Goal: Contribute content: Add original content to the website for others to see

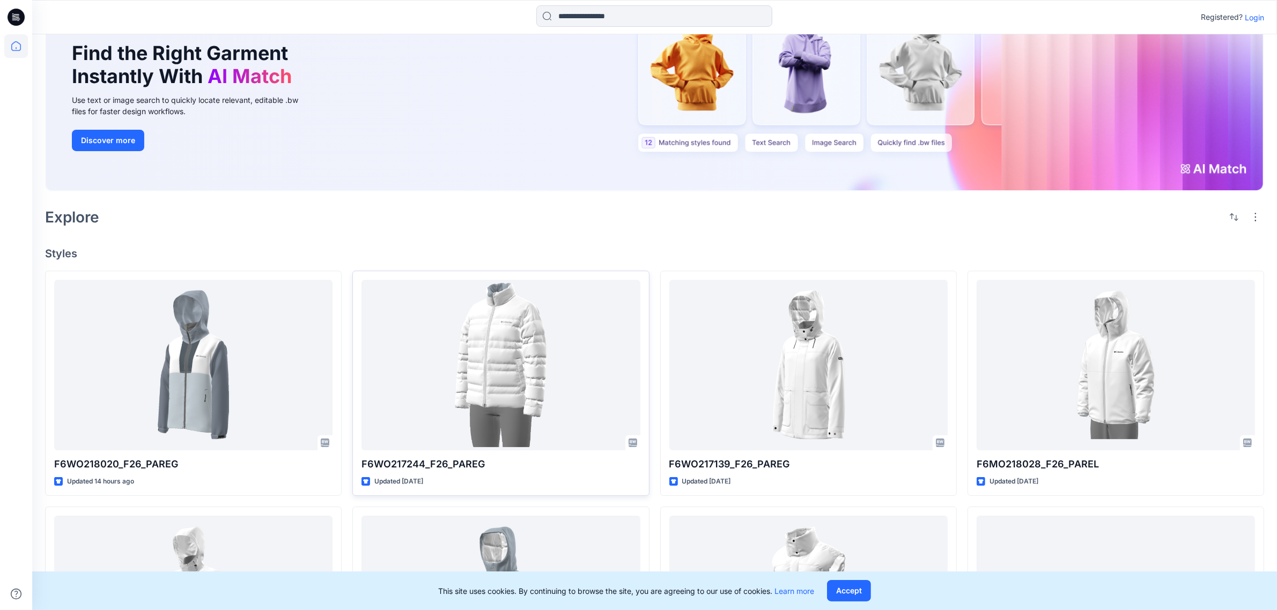
scroll to position [201, 0]
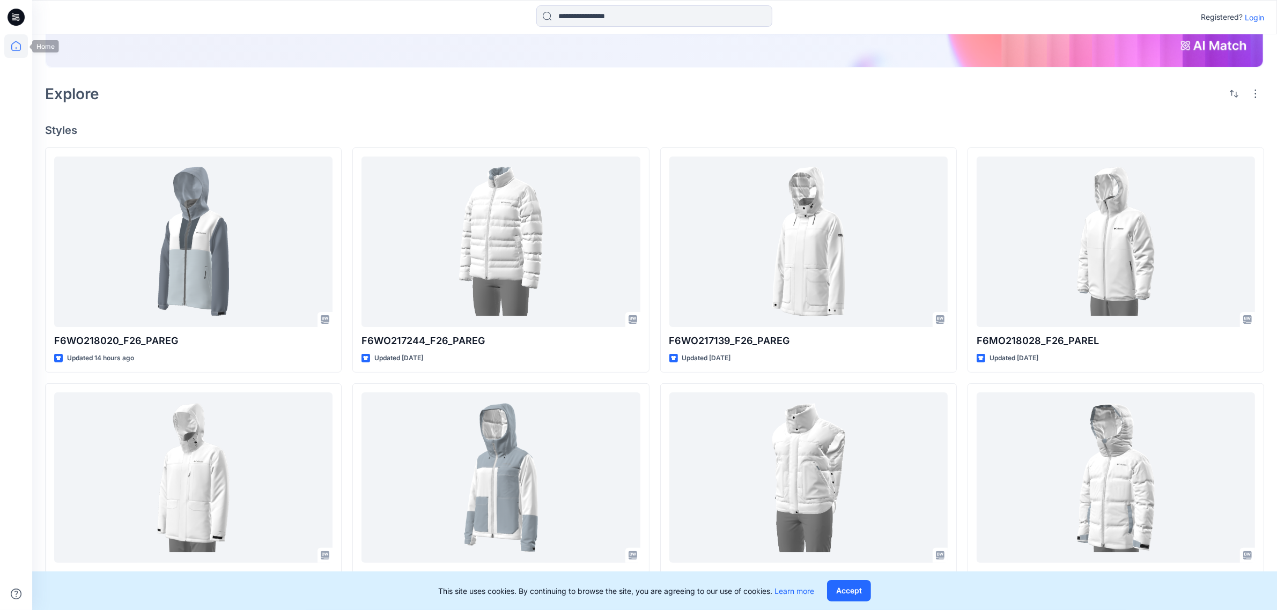
click at [16, 44] on icon at bounding box center [16, 46] width 24 height 24
click at [19, 51] on icon at bounding box center [16, 46] width 24 height 24
click at [1255, 16] on p "Login" at bounding box center [1253, 17] width 19 height 11
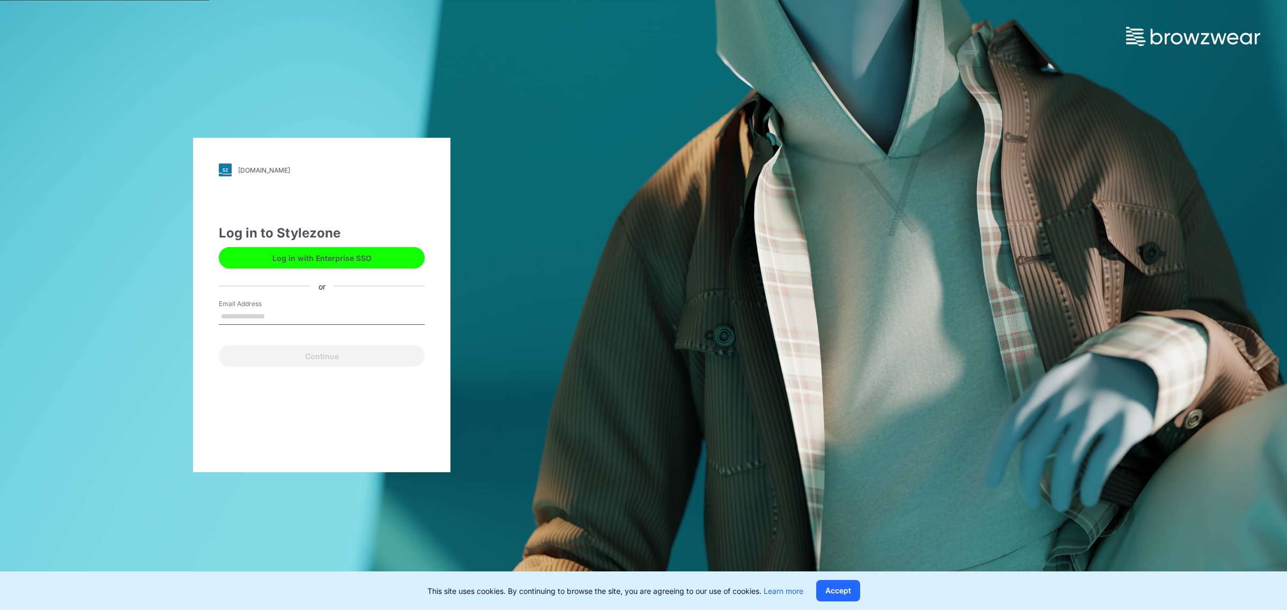
click at [267, 315] on input "Email Address" at bounding box center [322, 317] width 206 height 16
type input "*"
type input "**********"
click at [313, 364] on button "Continue" at bounding box center [322, 355] width 206 height 21
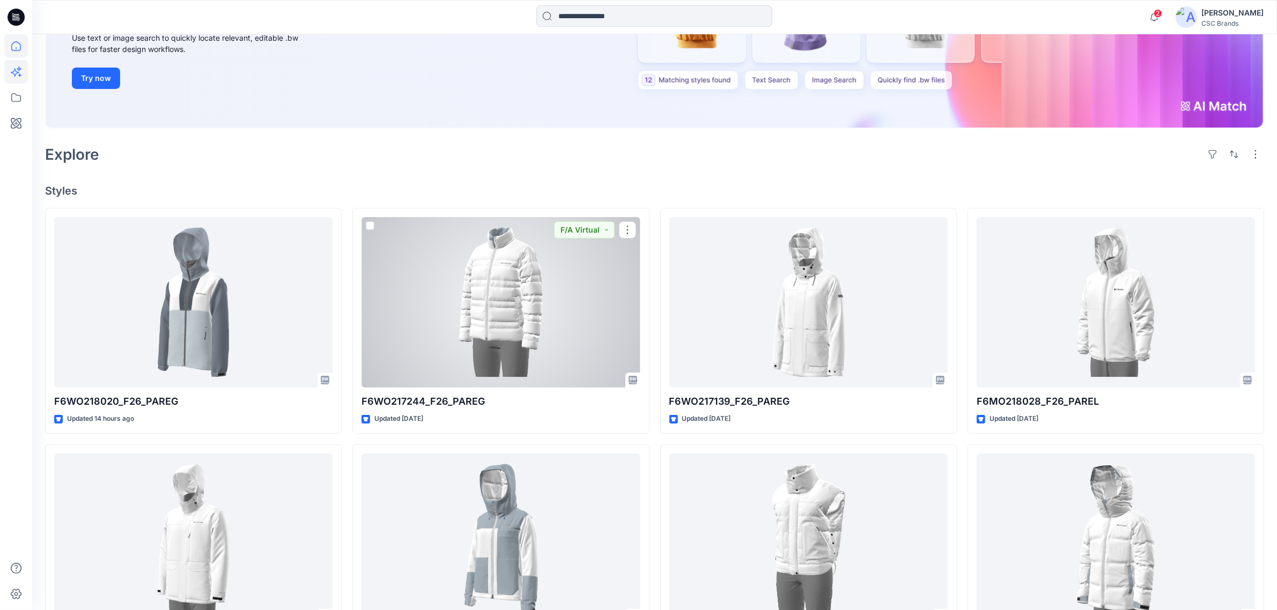
scroll to position [201, 0]
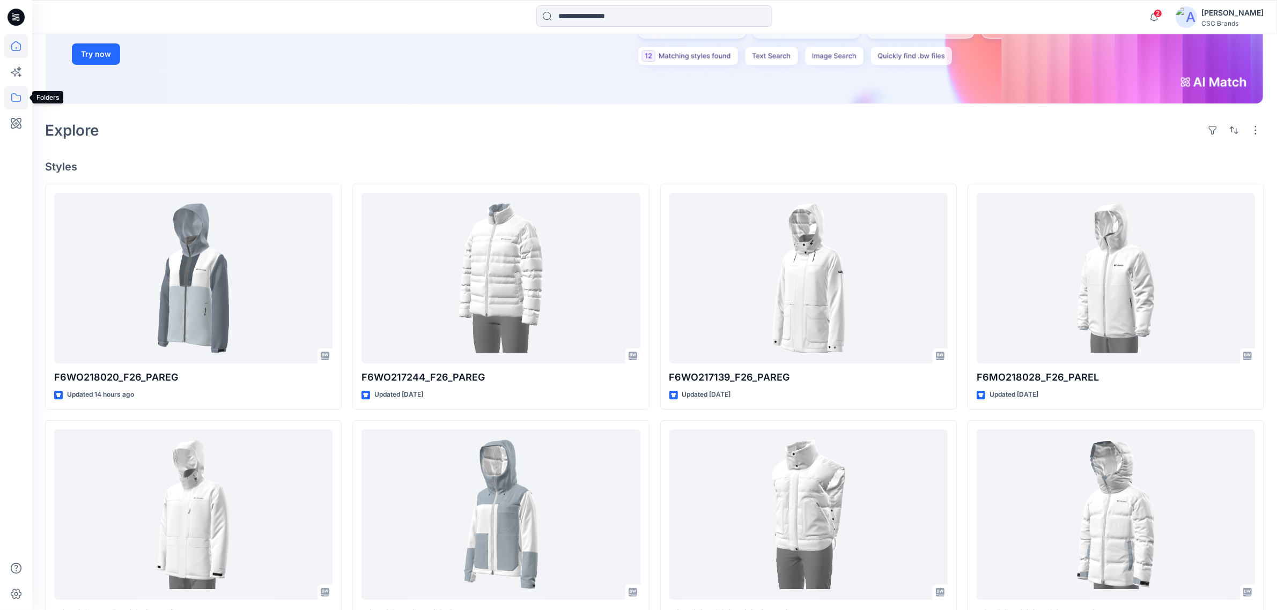
click at [17, 103] on icon at bounding box center [16, 98] width 24 height 24
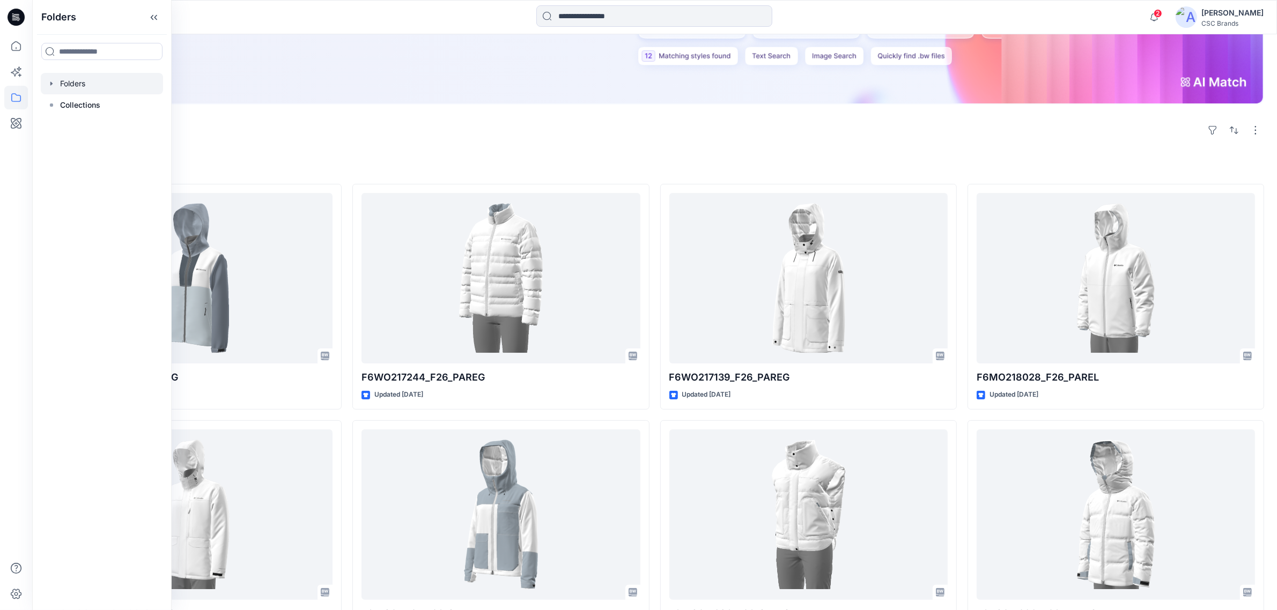
click at [50, 85] on icon "button" at bounding box center [51, 83] width 9 height 9
click at [59, 106] on icon "button" at bounding box center [62, 105] width 9 height 9
click at [126, 149] on p "F26 Development" at bounding box center [112, 148] width 63 height 13
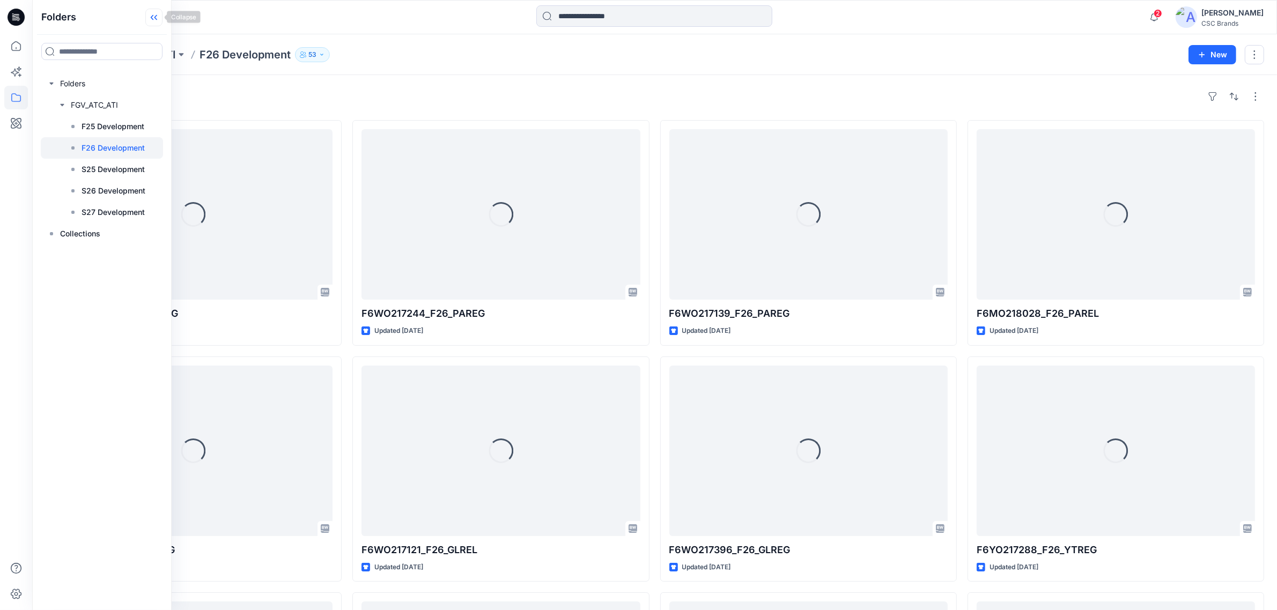
click at [160, 17] on icon at bounding box center [153, 18] width 17 height 18
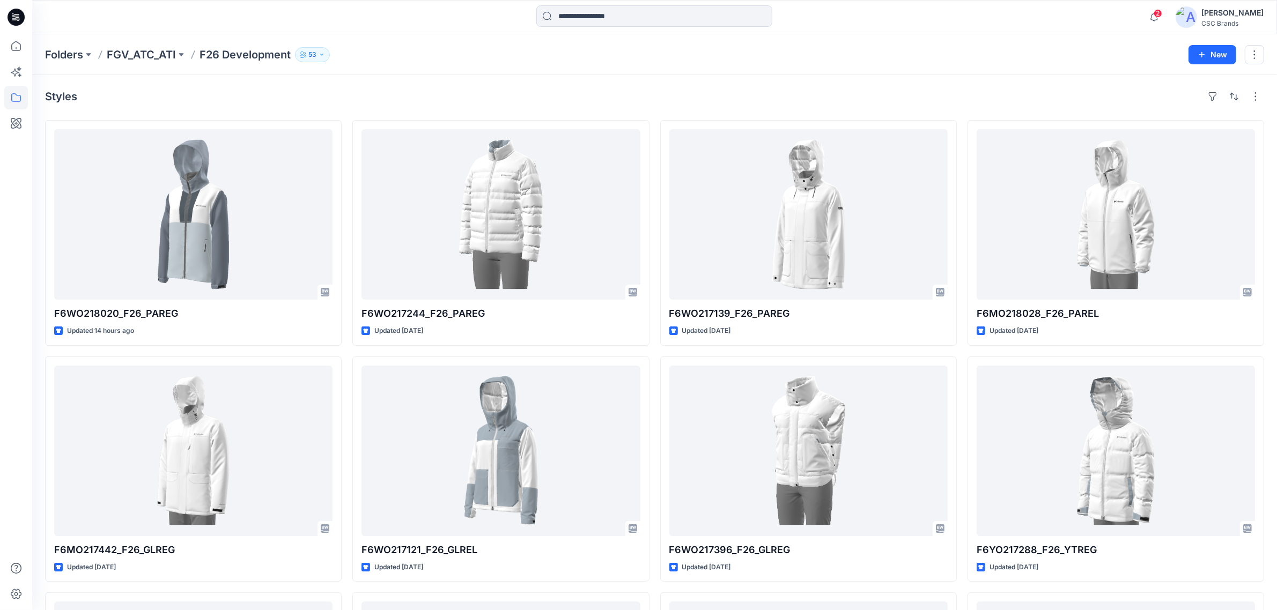
click at [483, 63] on div "Folders FGV_ATC_ATI F26 Development 53 New" at bounding box center [654, 54] width 1244 height 41
click at [20, 47] on icon at bounding box center [16, 46] width 24 height 24
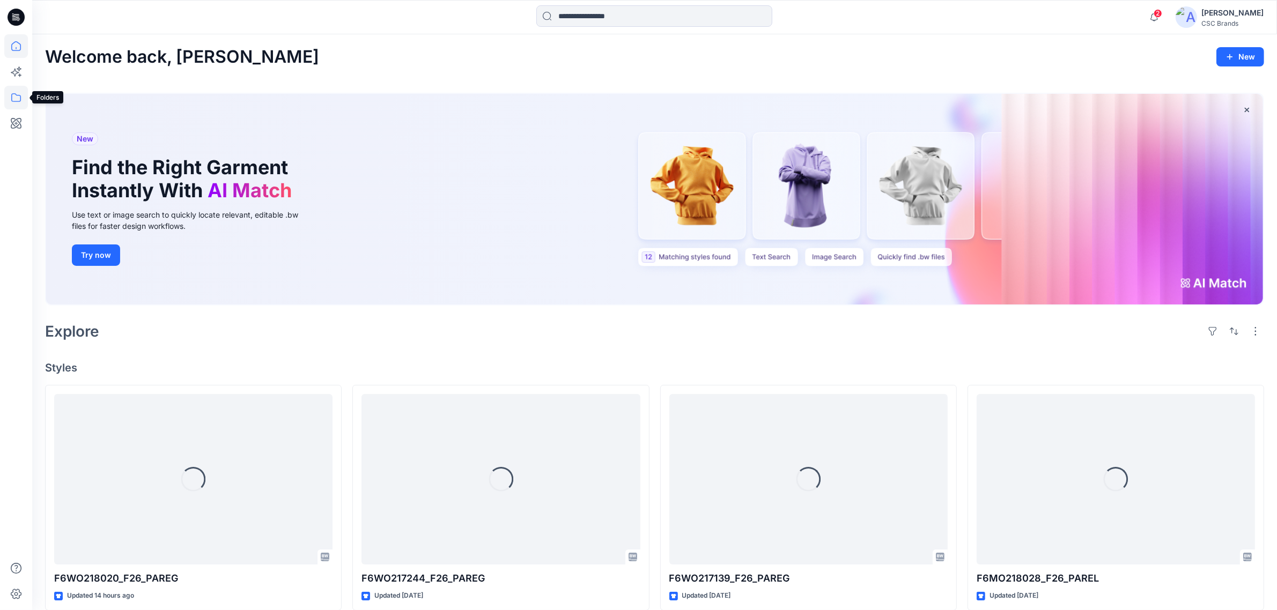
click at [15, 97] on icon at bounding box center [16, 98] width 24 height 24
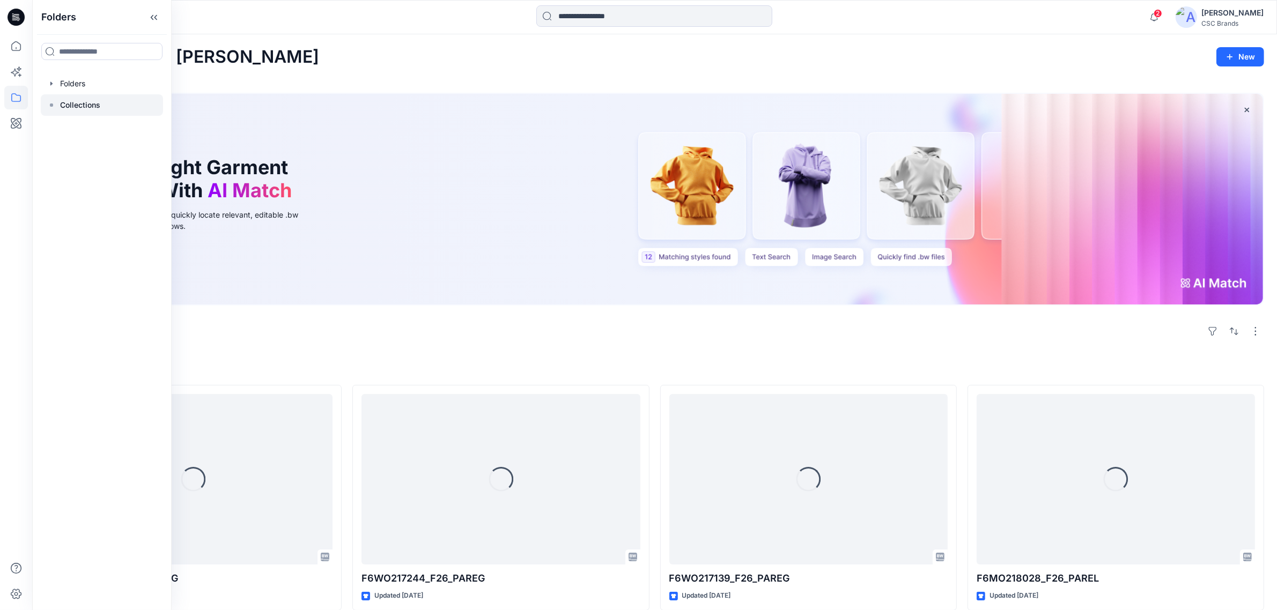
click at [46, 106] on div at bounding box center [102, 104] width 122 height 21
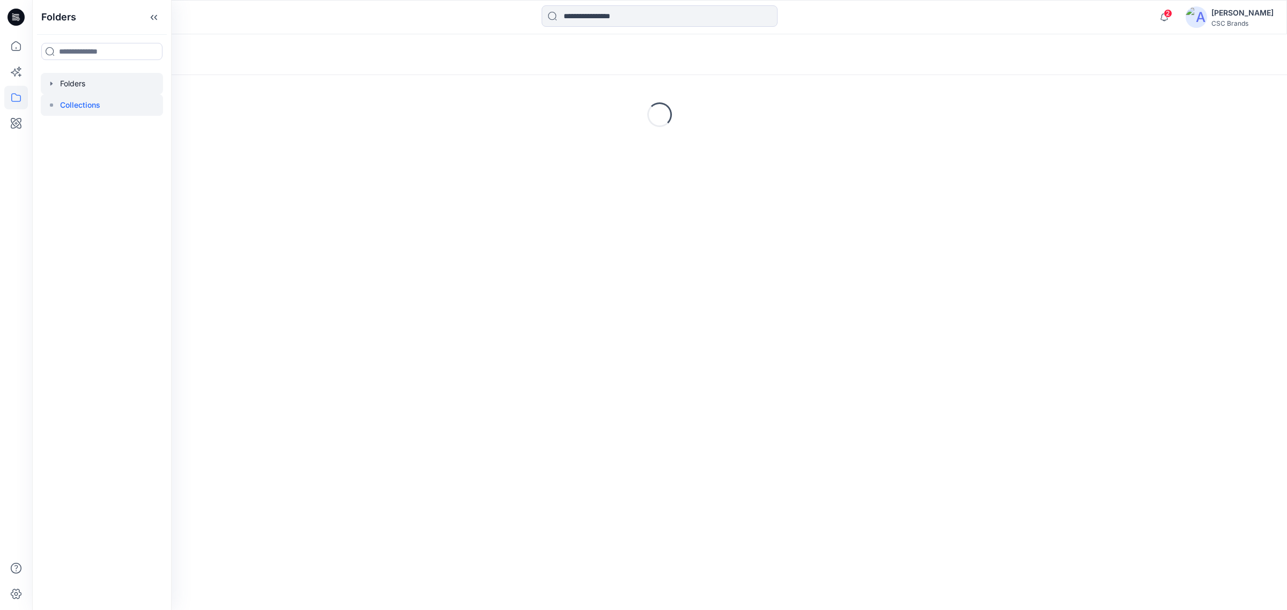
click at [47, 78] on div at bounding box center [102, 83] width 122 height 21
click at [57, 84] on div at bounding box center [102, 83] width 122 height 21
click at [53, 83] on icon "button" at bounding box center [51, 83] width 9 height 9
click at [59, 101] on icon "button" at bounding box center [62, 105] width 9 height 9
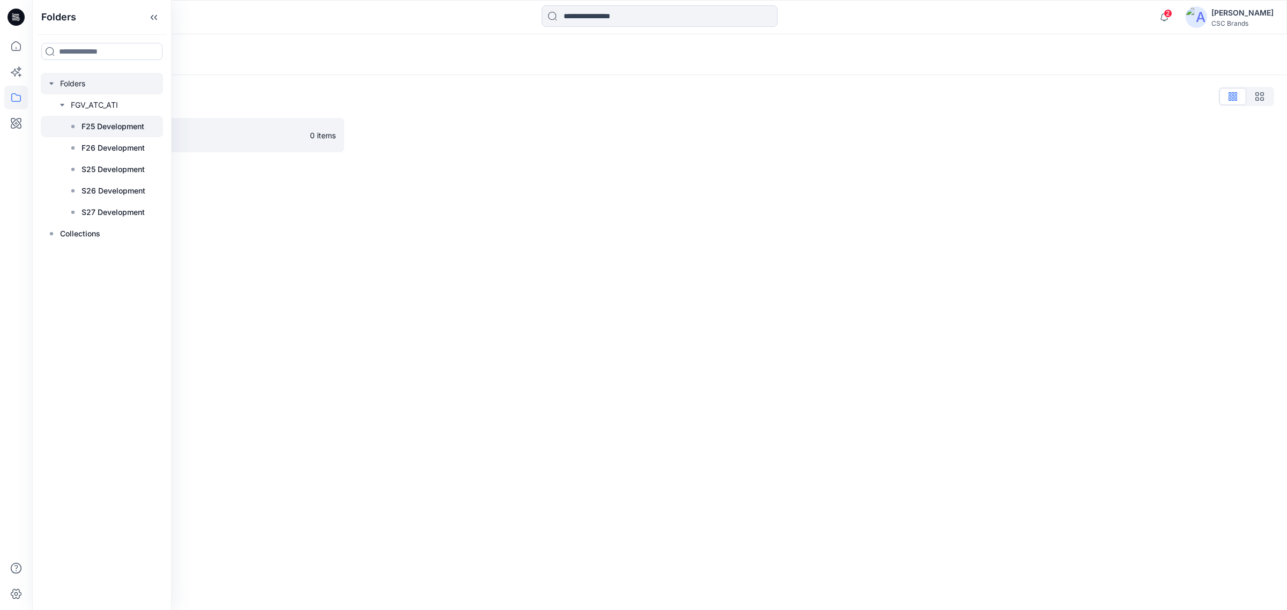
click at [122, 127] on p "F25 Development" at bounding box center [112, 126] width 63 height 13
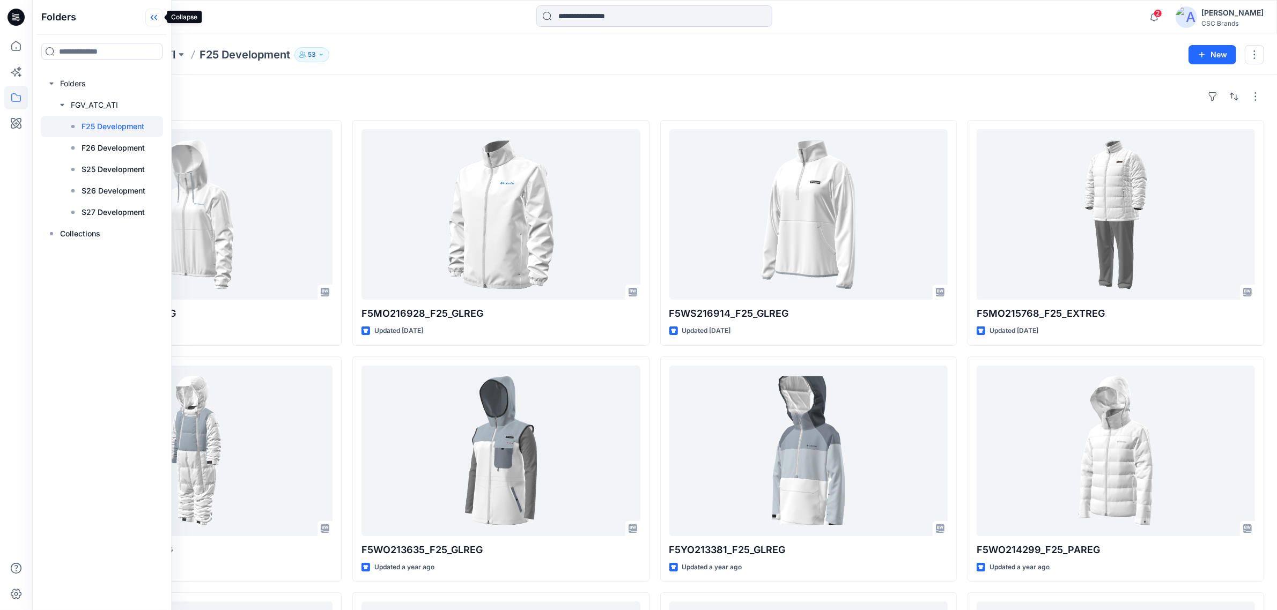
click at [153, 19] on icon at bounding box center [153, 18] width 17 height 18
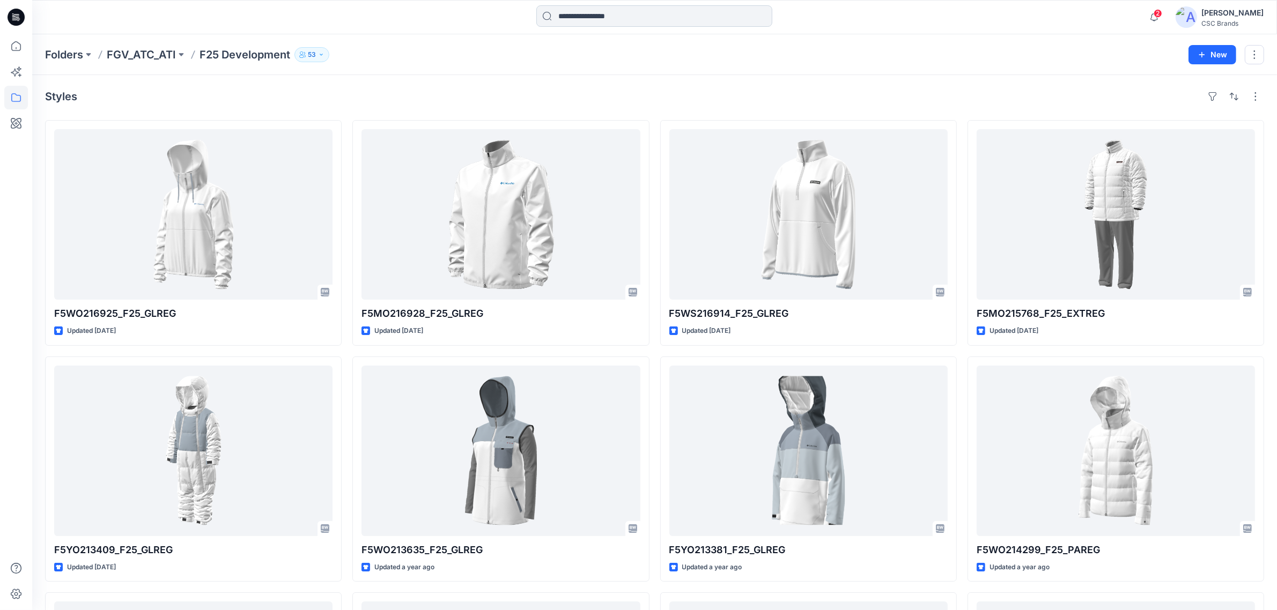
click at [624, 17] on input at bounding box center [654, 15] width 236 height 21
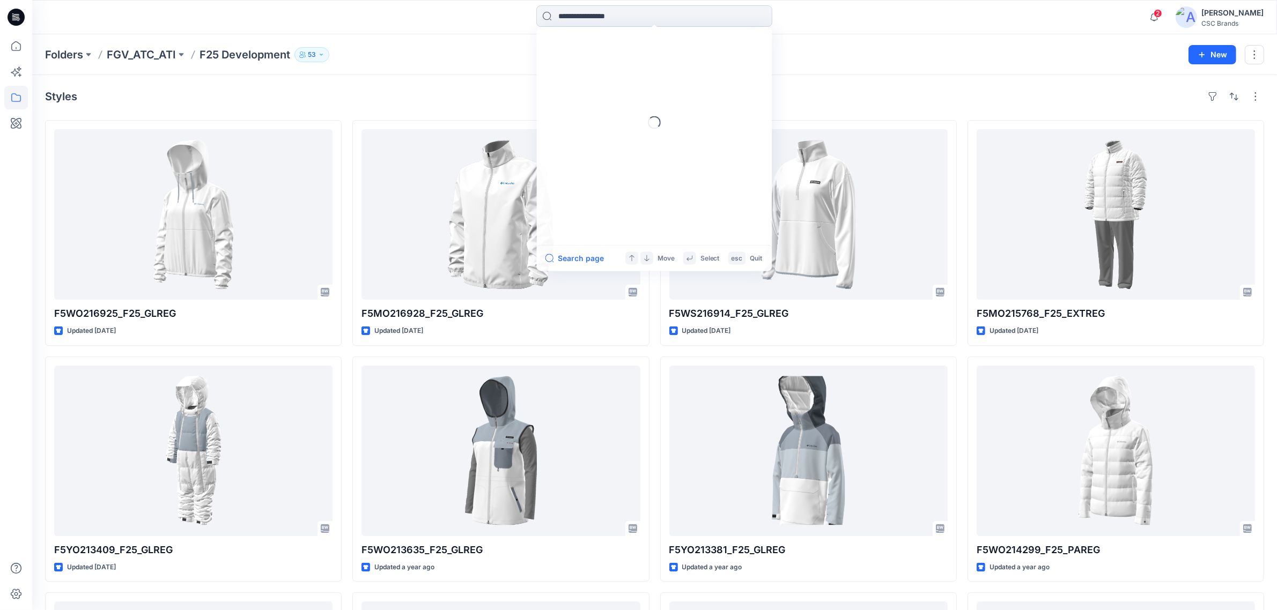
type input "*"
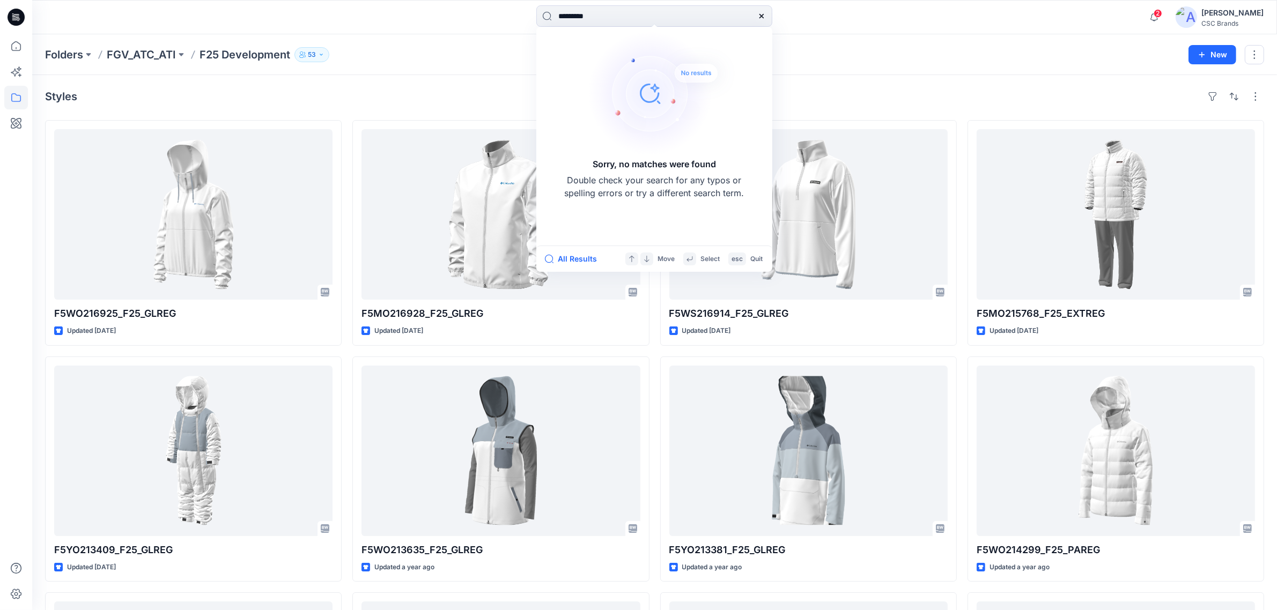
drag, startPoint x: 617, startPoint y: 19, endPoint x: 458, endPoint y: -5, distance: 159.9
click at [458, 0] on html "********* Sorry, no matches were found Double check your search for any typos o…" at bounding box center [638, 435] width 1277 height 870
type input "*********"
click at [16, 68] on icon at bounding box center [16, 72] width 24 height 24
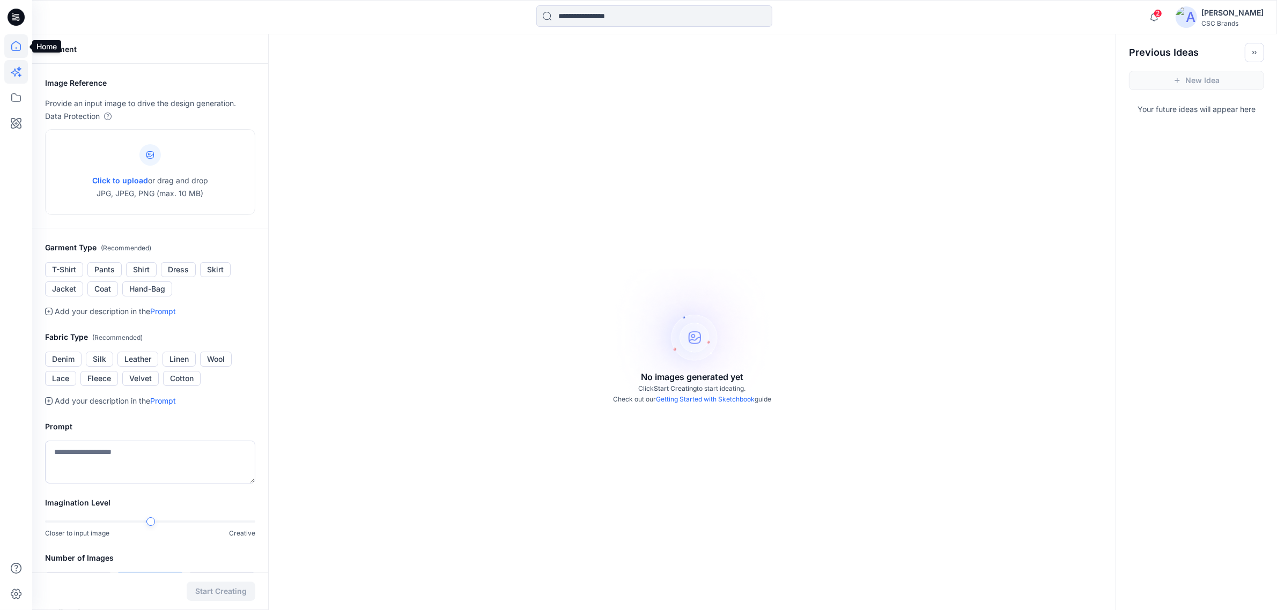
click at [20, 47] on icon at bounding box center [16, 46] width 24 height 24
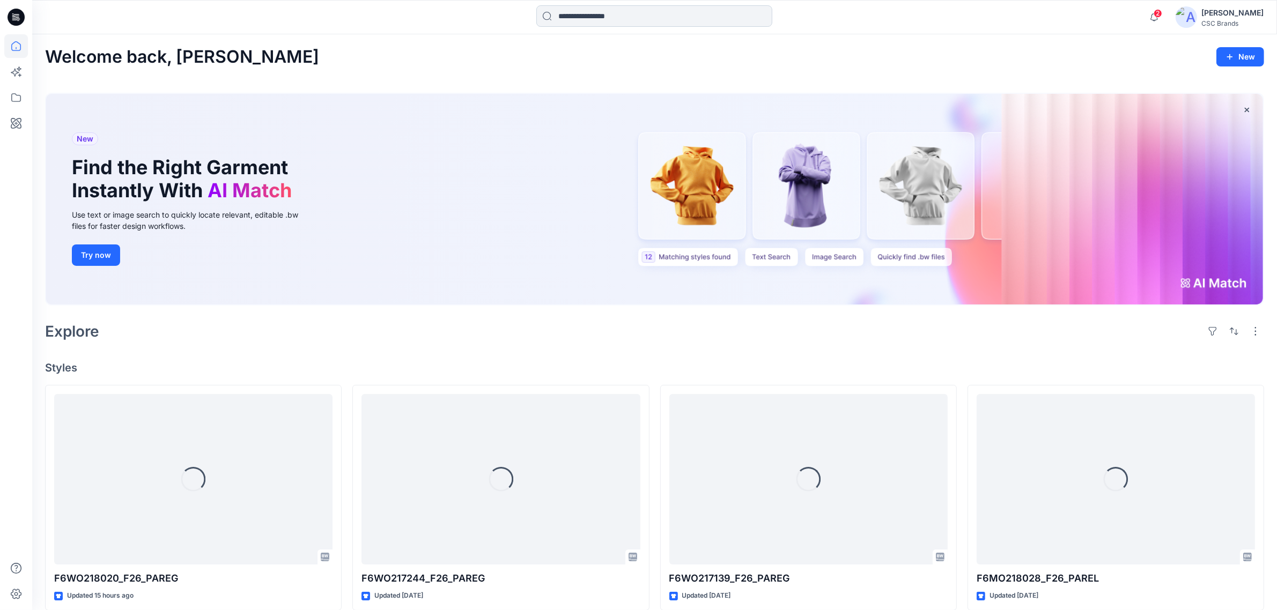
click at [709, 18] on input at bounding box center [654, 15] width 236 height 21
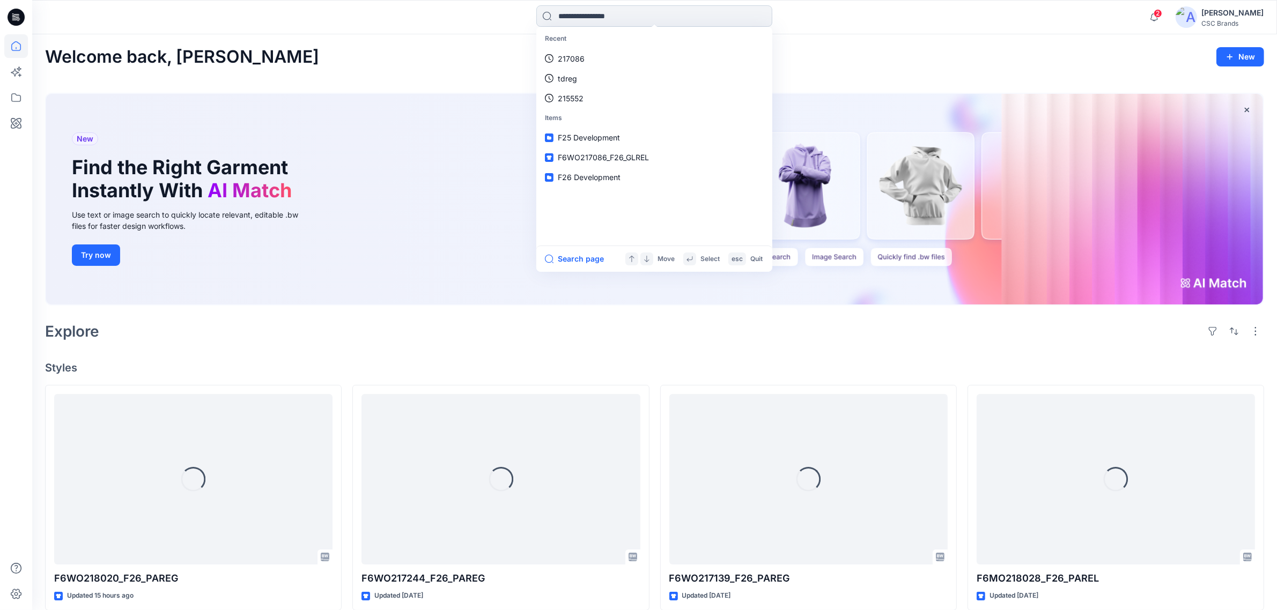
paste input "*********"
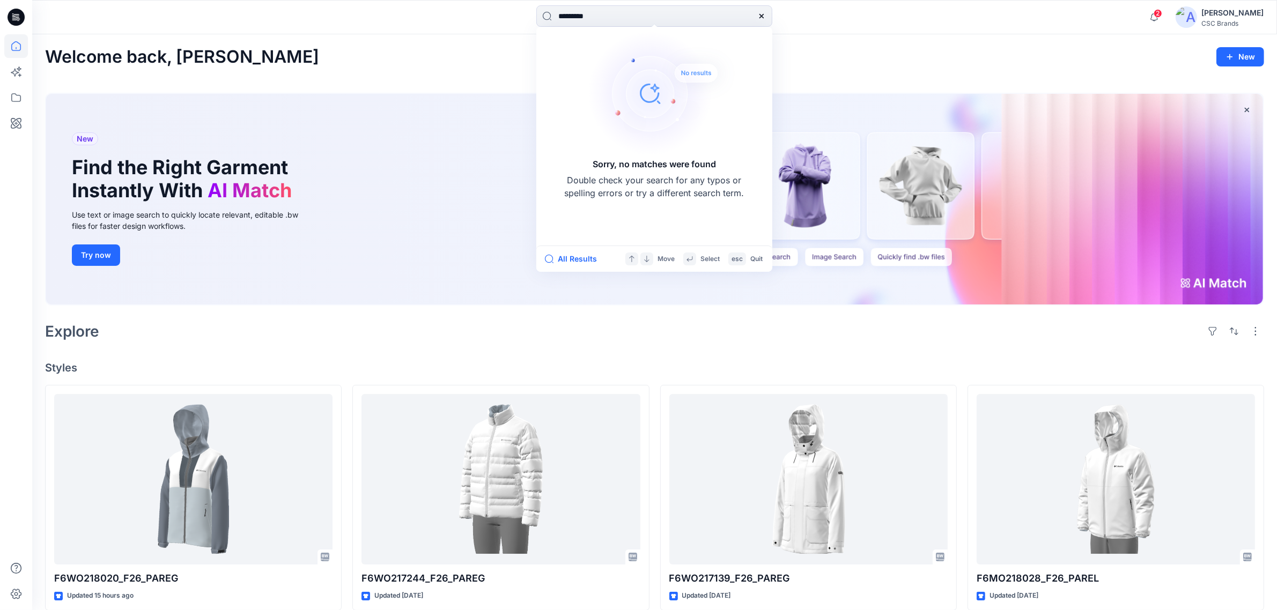
type input "*********"
click at [17, 19] on icon at bounding box center [16, 17] width 17 height 17
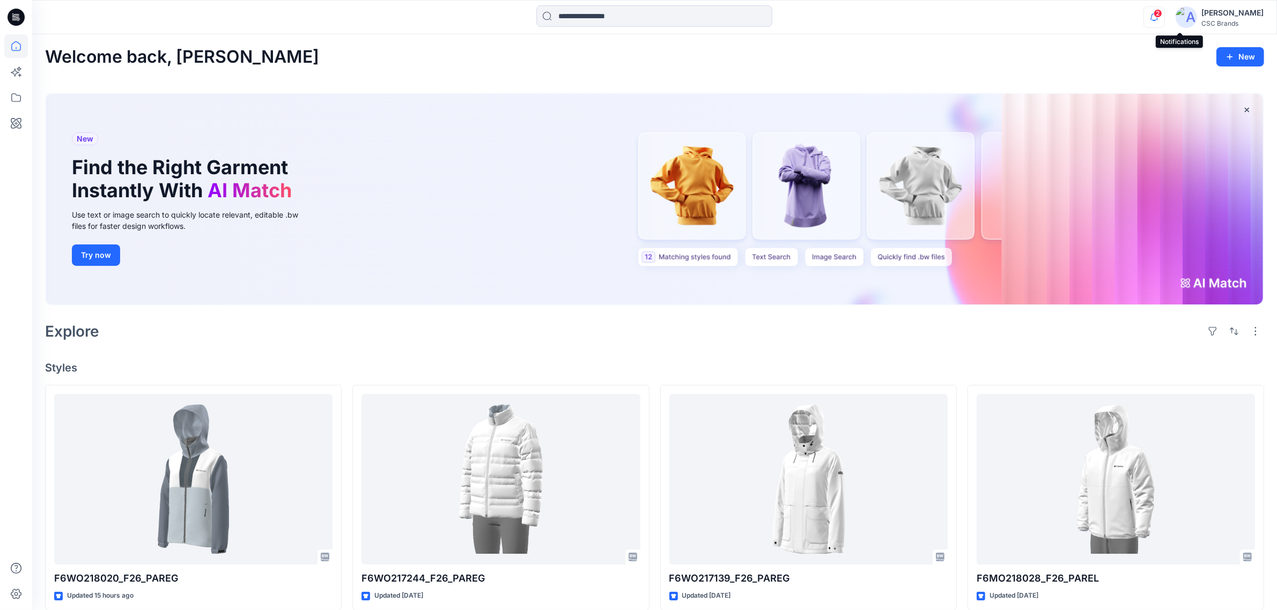
click at [1164, 19] on icon "button" at bounding box center [1154, 16] width 20 height 21
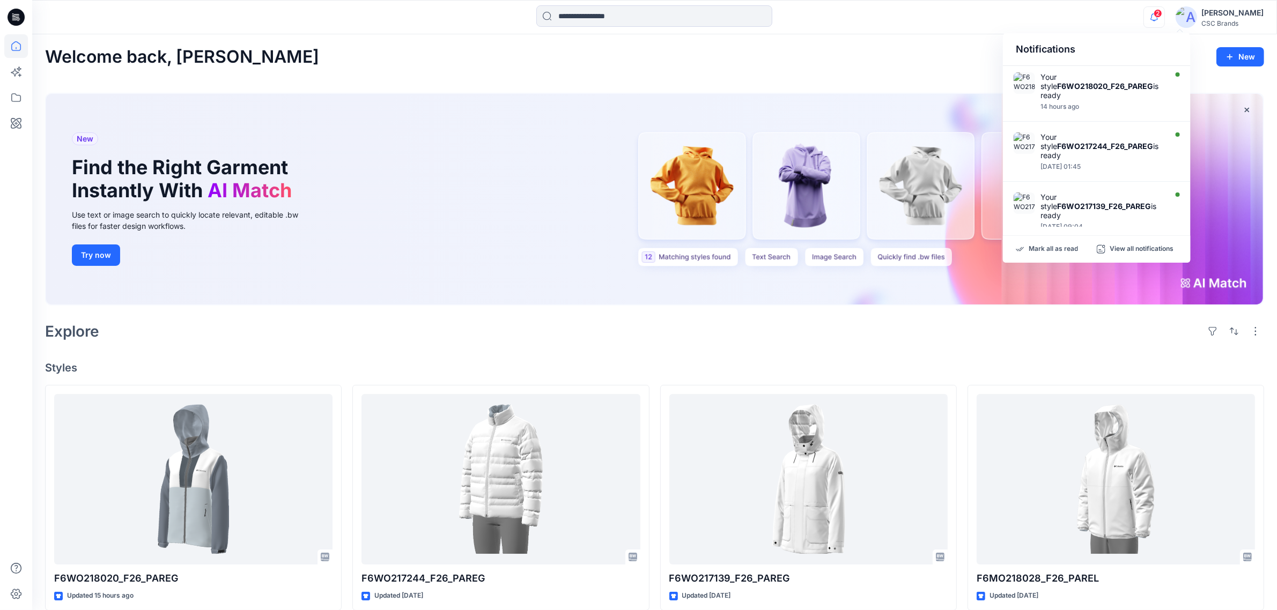
click at [945, 42] on div "Welcome back, Susie New New Find the Right Garment Instantly With AI Match Use …" at bounding box center [654, 584] width 1244 height 1100
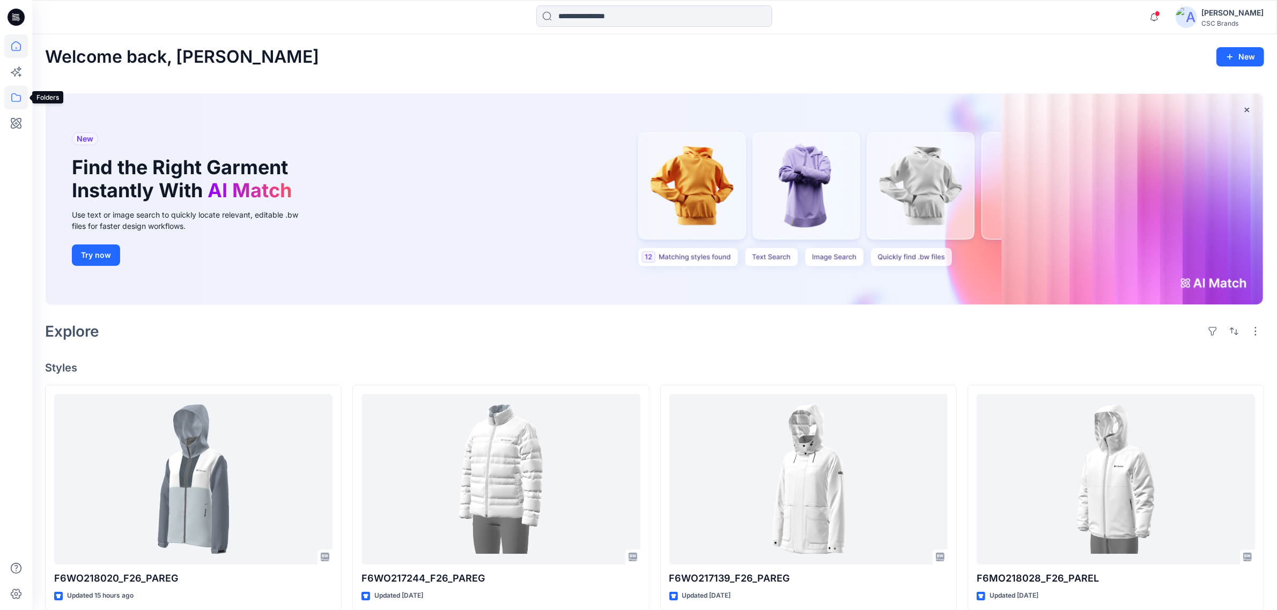
click at [14, 97] on icon at bounding box center [16, 98] width 24 height 24
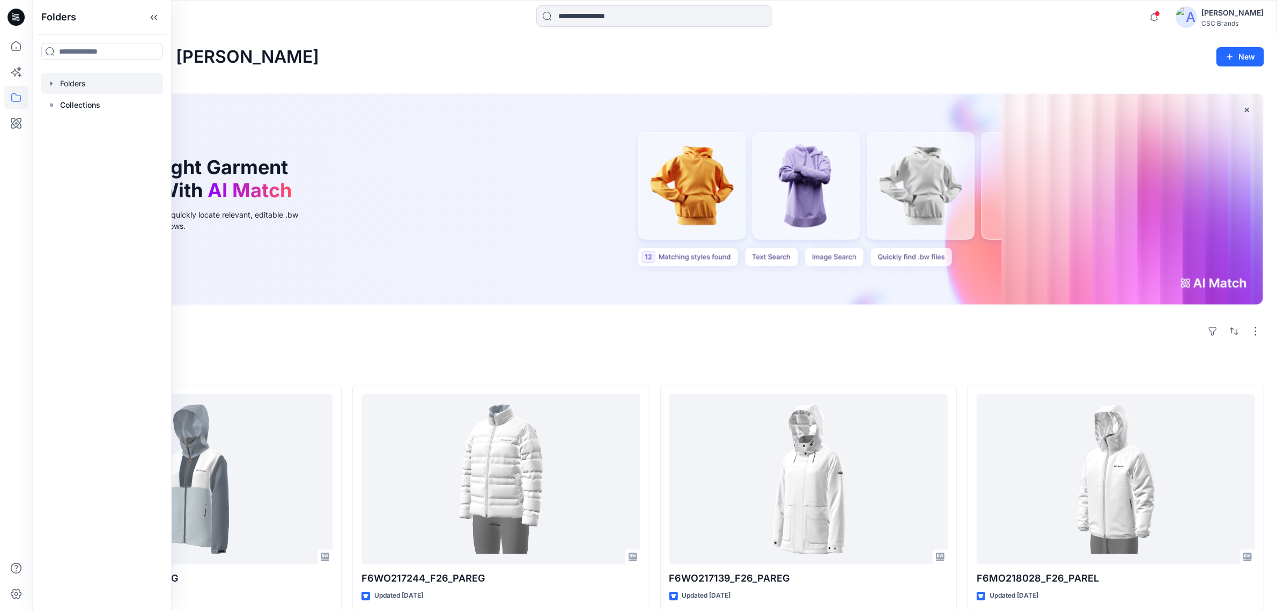
click at [49, 81] on icon "button" at bounding box center [51, 83] width 9 height 9
click at [63, 105] on icon "button" at bounding box center [62, 105] width 9 height 9
click at [118, 146] on p "F26 Development" at bounding box center [112, 148] width 63 height 13
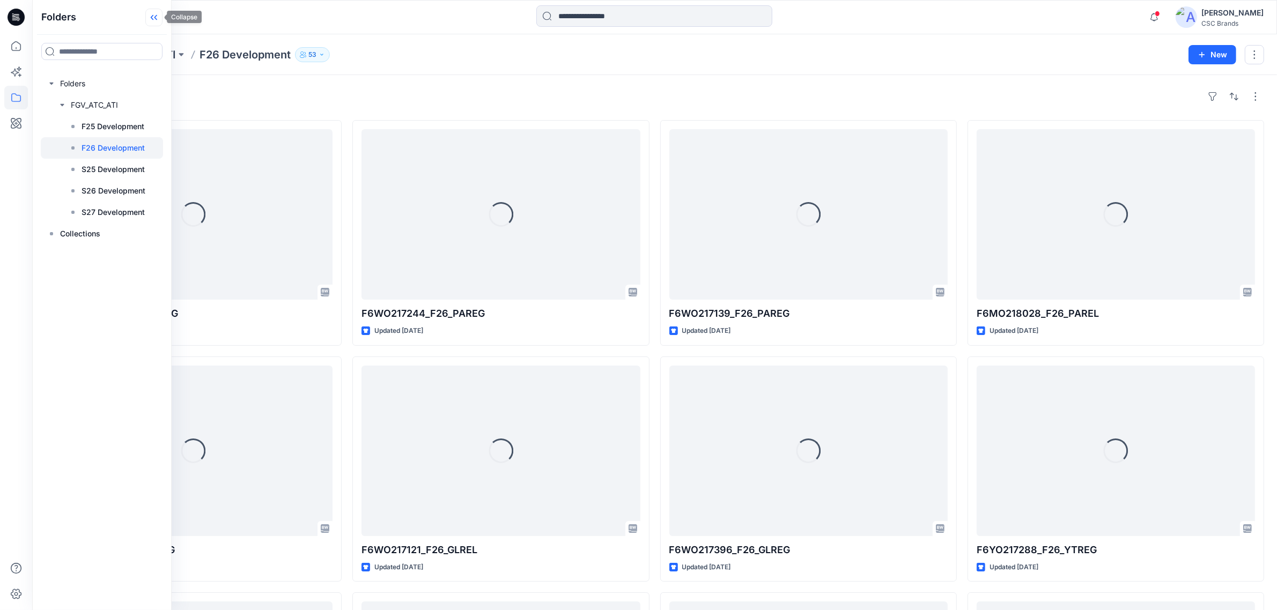
click at [159, 18] on icon at bounding box center [153, 18] width 17 height 18
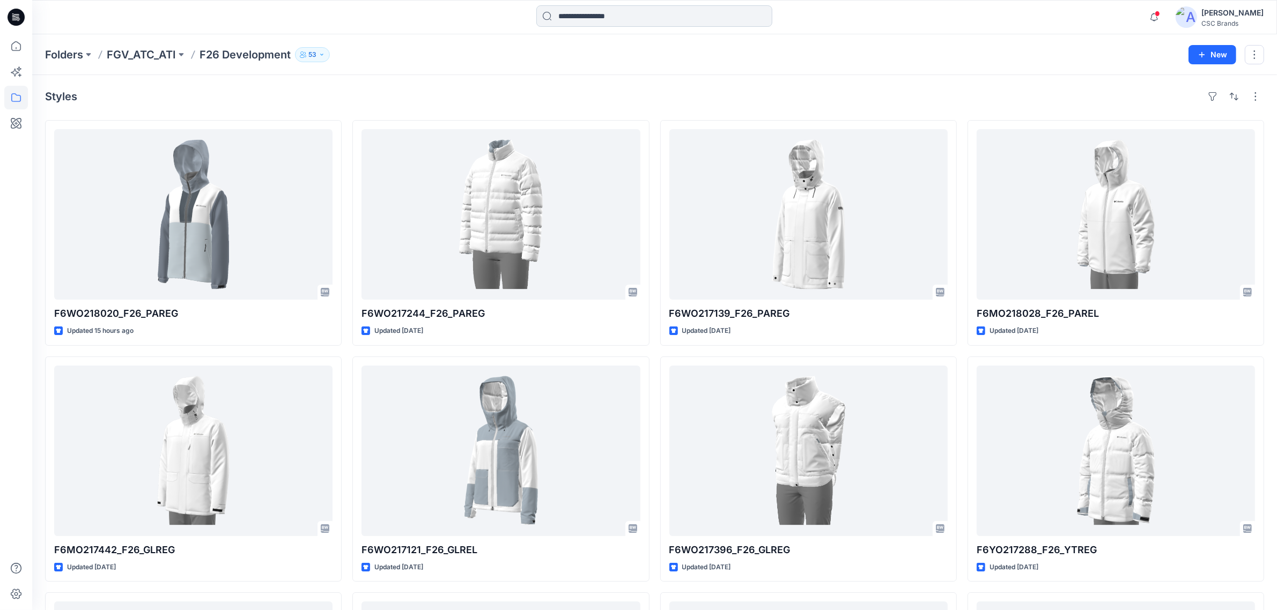
click at [642, 17] on input at bounding box center [654, 15] width 236 height 21
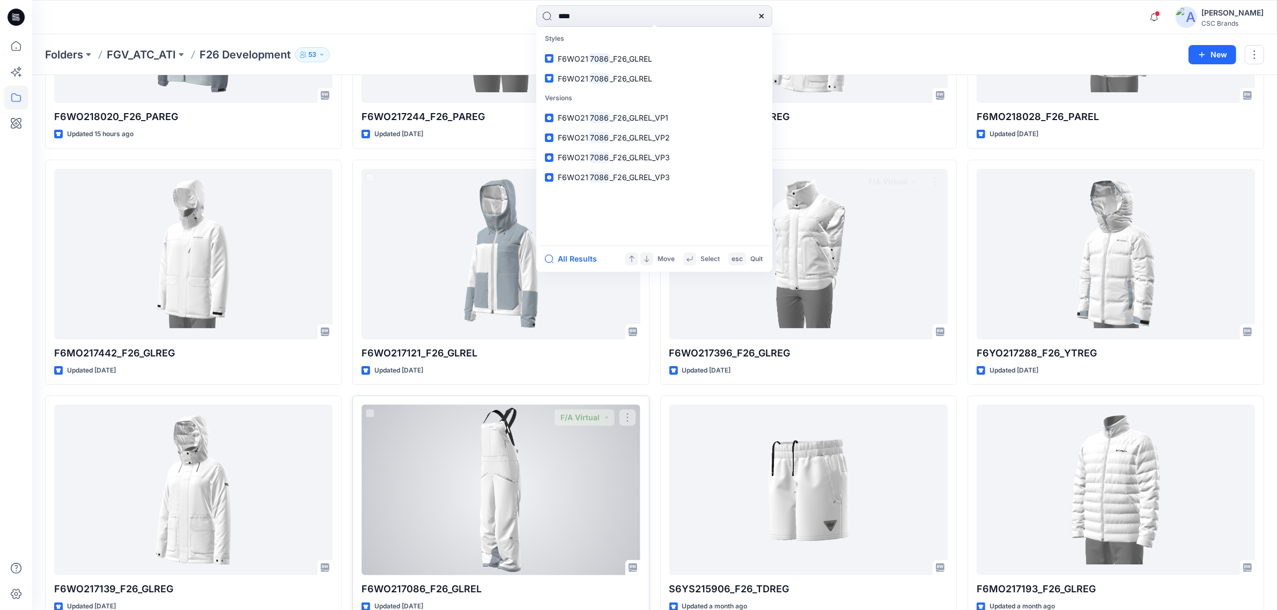
scroll to position [259, 0]
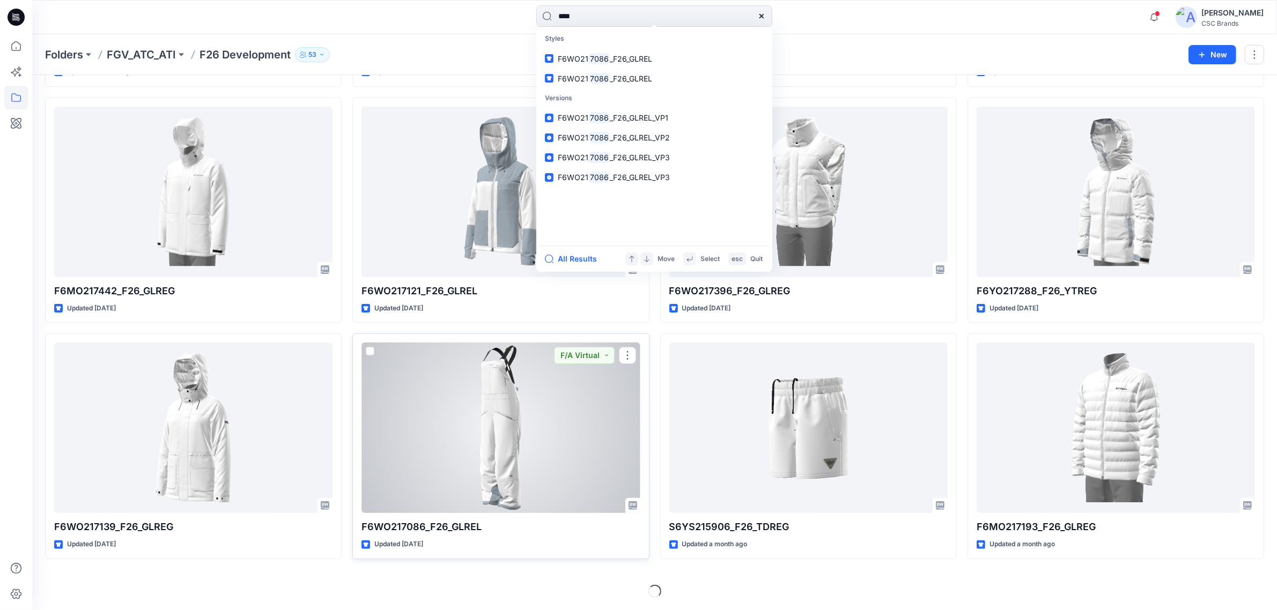
type input "****"
click at [492, 479] on div at bounding box center [500, 428] width 278 height 171
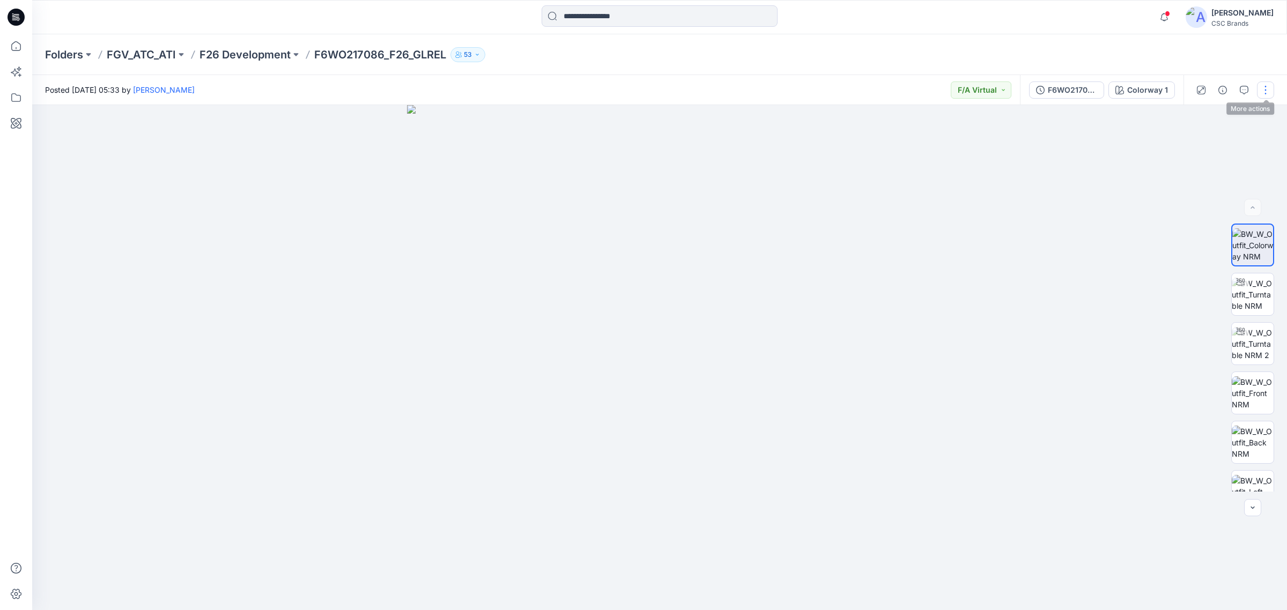
click at [1263, 92] on button "button" at bounding box center [1265, 89] width 17 height 17
click at [1218, 51] on div "Folders FGV_ATC_ATI F26 Development F6WO217086_F26_GLREL 53" at bounding box center [659, 54] width 1255 height 41
click at [1076, 97] on button "F6WO217086_F26_GLREL_VP4" at bounding box center [1066, 89] width 75 height 17
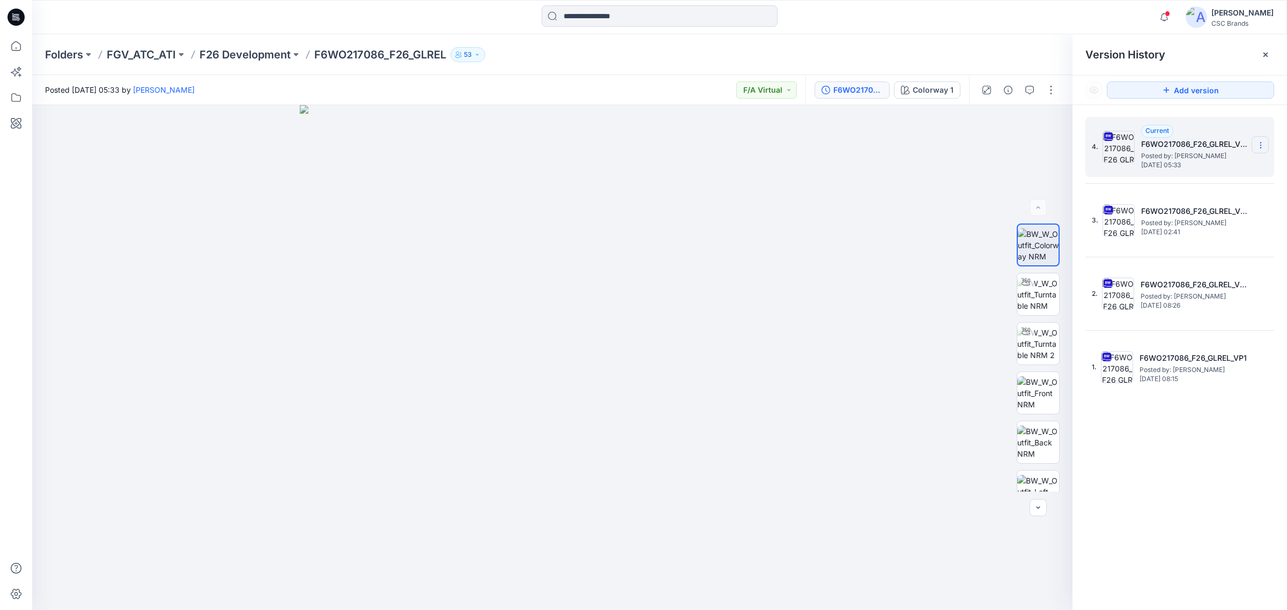
click at [1261, 143] on icon at bounding box center [1260, 143] width 1 height 1
click at [1044, 72] on div "Folders FGV_ATC_ATI F26 Development F6WO217086_F26_GLREL 53" at bounding box center [659, 54] width 1255 height 41
click at [1187, 144] on h5 "F6WO217086_F26_GLREL_VP4" at bounding box center [1194, 144] width 107 height 13
drag, startPoint x: 1264, startPoint y: 54, endPoint x: 1138, endPoint y: 60, distance: 126.1
click at [1264, 54] on icon at bounding box center [1265, 55] width 4 height 4
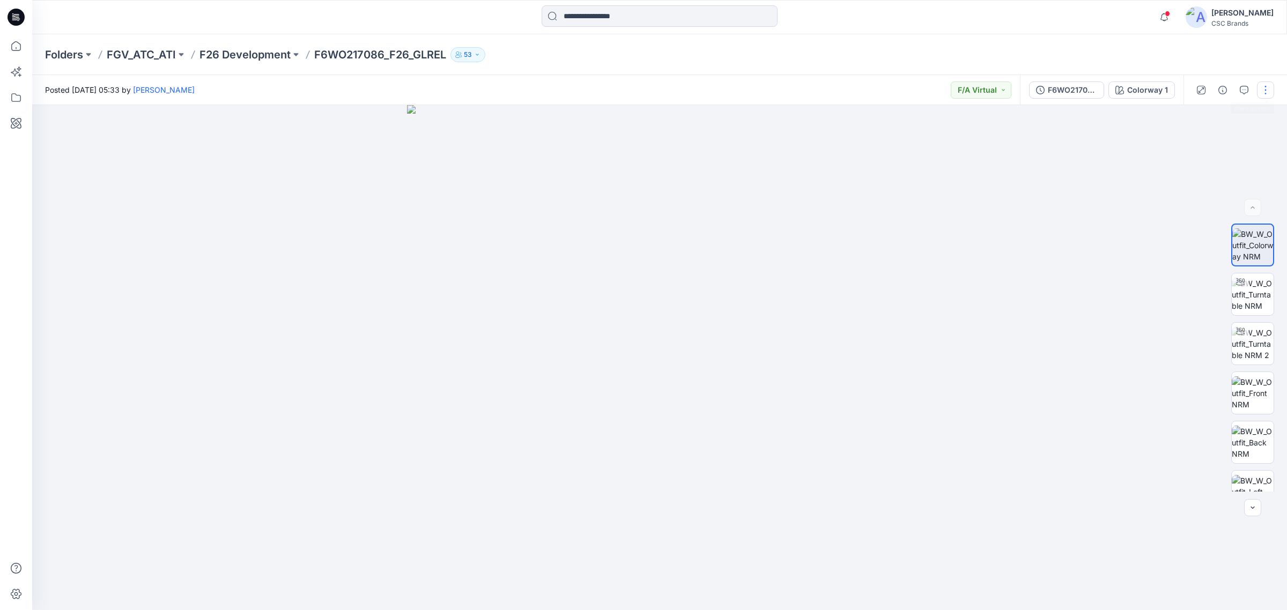
click at [1270, 93] on button "button" at bounding box center [1265, 89] width 17 height 17
click at [1206, 240] on p "View" at bounding box center [1198, 233] width 17 height 11
click at [1190, 144] on p "Edit" at bounding box center [1196, 144] width 13 height 11
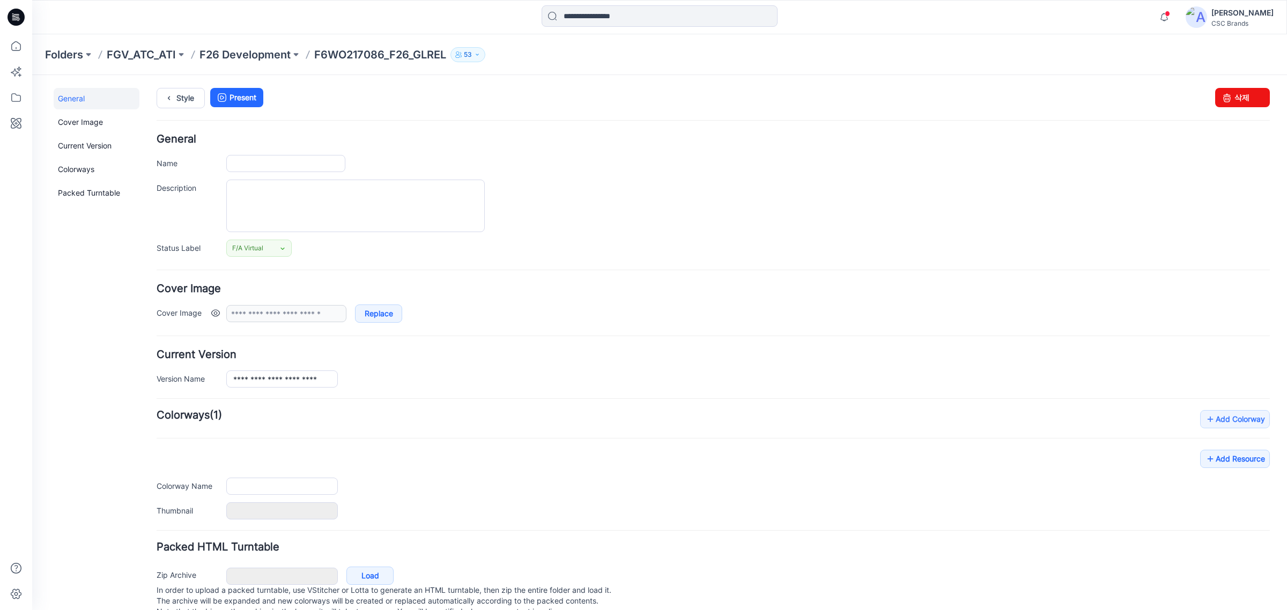
type input "**********"
type textarea "**********"
type input "**********"
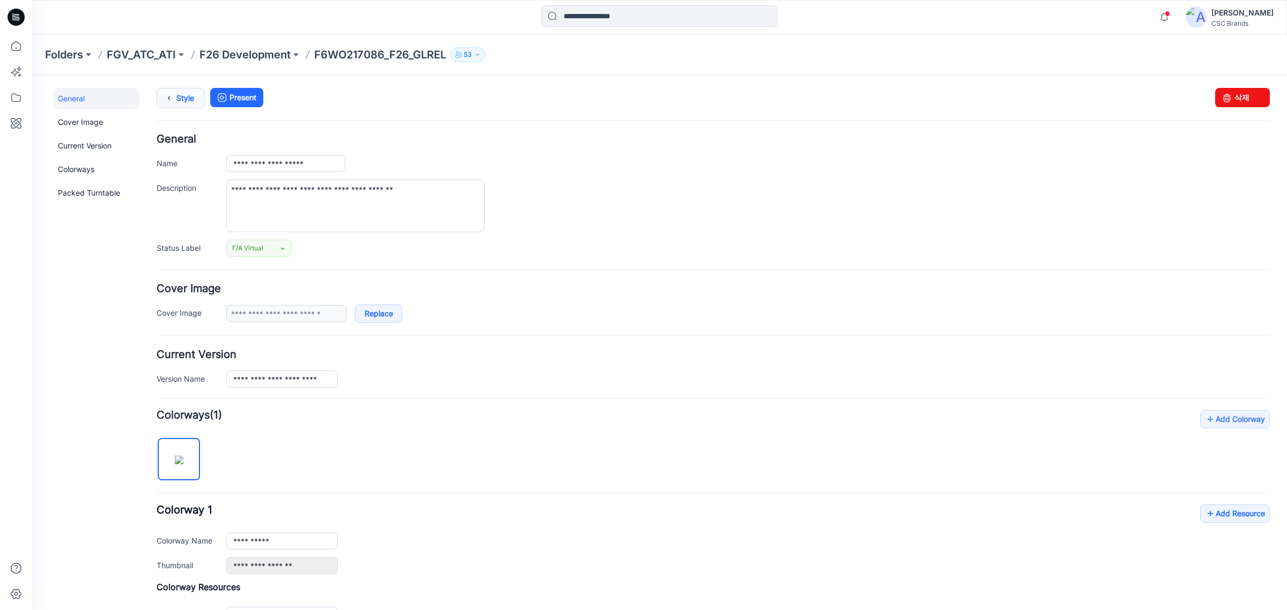
click at [169, 98] on icon at bounding box center [168, 97] width 15 height 19
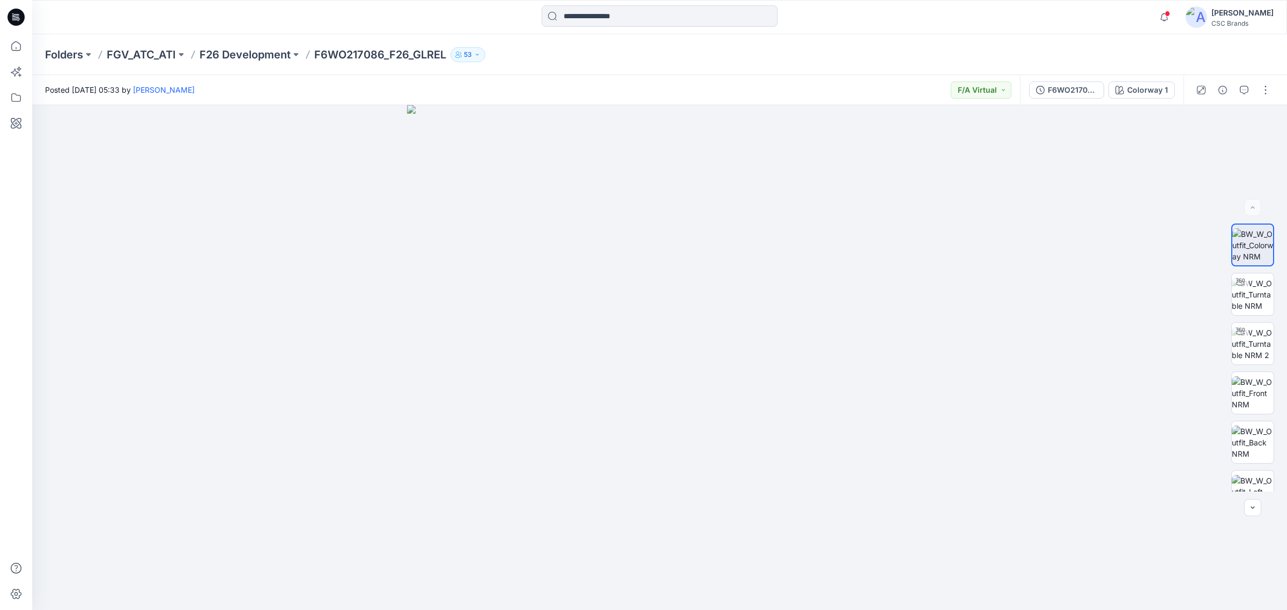
click at [14, 16] on icon at bounding box center [16, 17] width 17 height 17
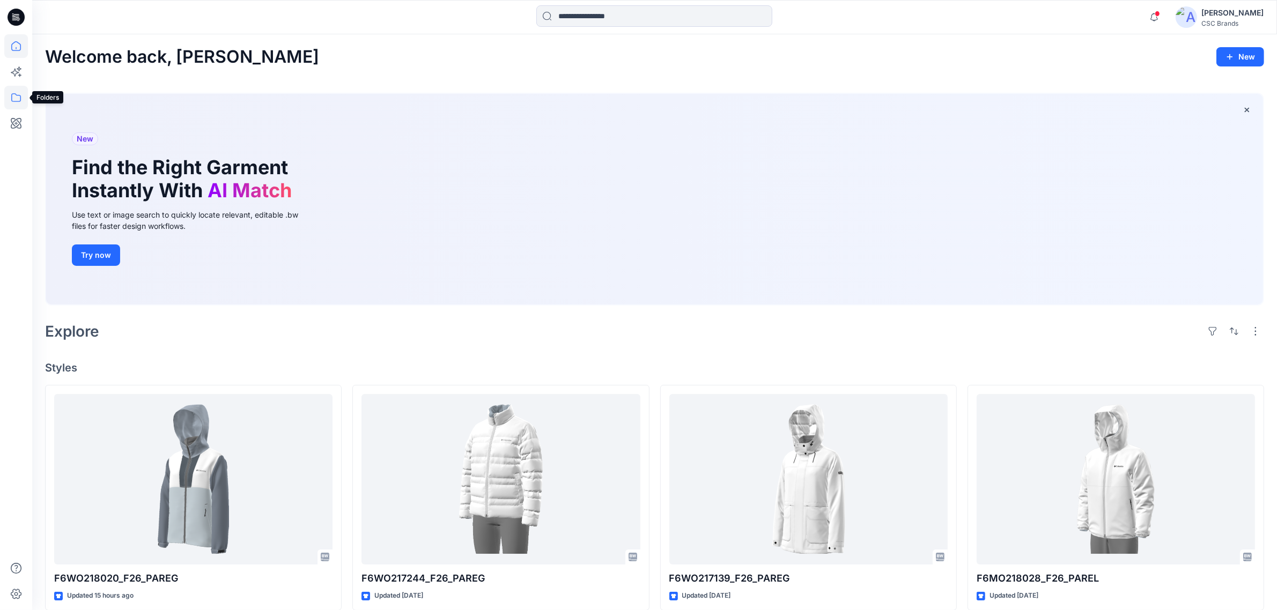
click at [14, 105] on icon at bounding box center [16, 98] width 24 height 24
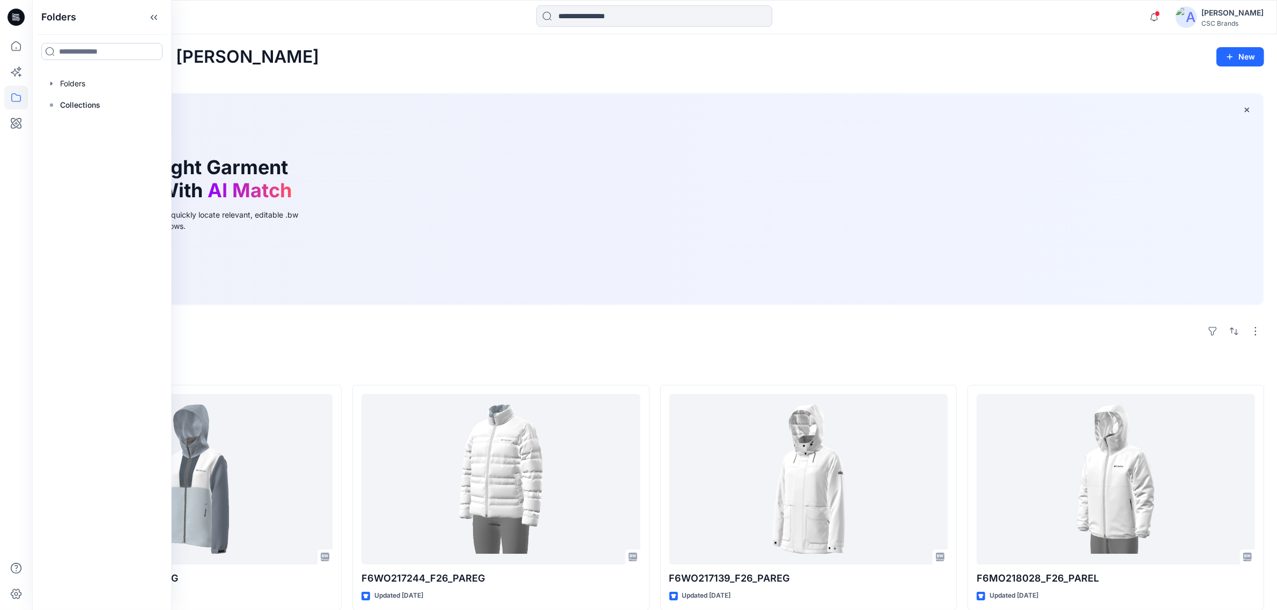
click at [80, 49] on input at bounding box center [101, 51] width 121 height 17
paste input "**********"
type input "*"
type input "*****"
click at [14, 591] on icon at bounding box center [16, 594] width 24 height 24
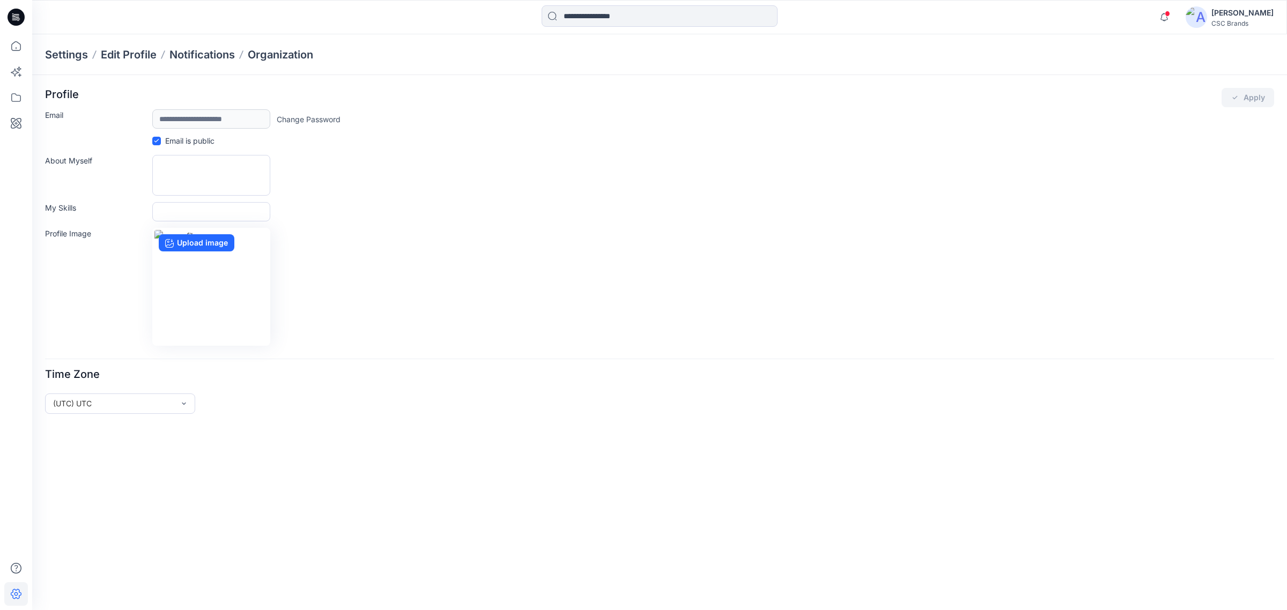
click at [592, 271] on div "Profile Image Upload image" at bounding box center [659, 287] width 1229 height 118
